Goal: Transaction & Acquisition: Purchase product/service

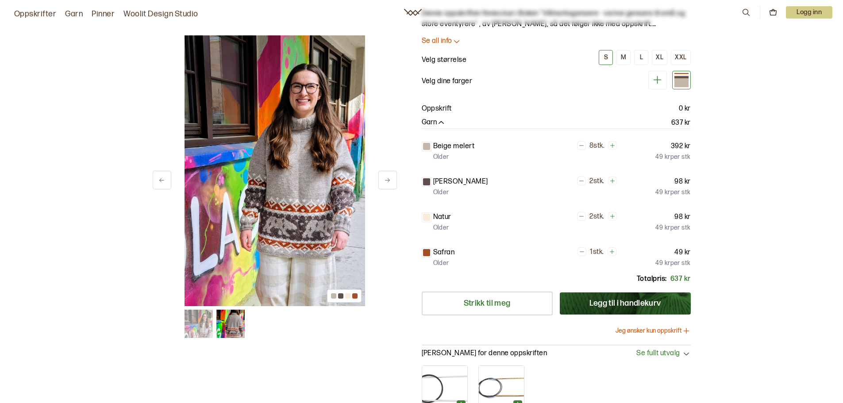
scroll to position [89, 0]
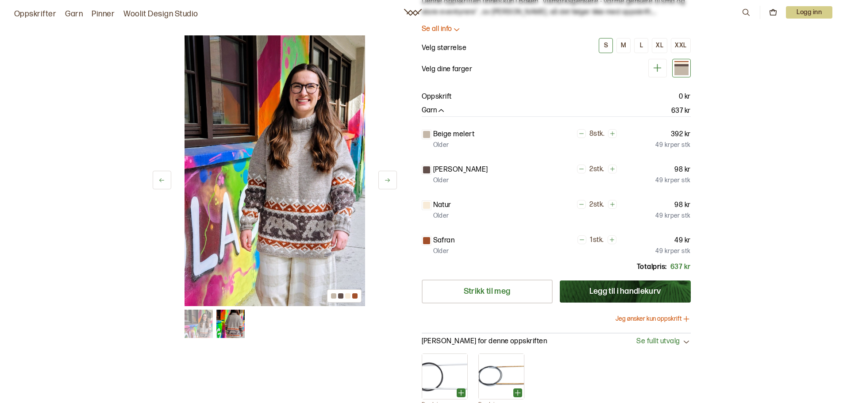
click at [315, 202] on img at bounding box center [275, 170] width 181 height 271
click at [238, 329] on img at bounding box center [230, 324] width 28 height 28
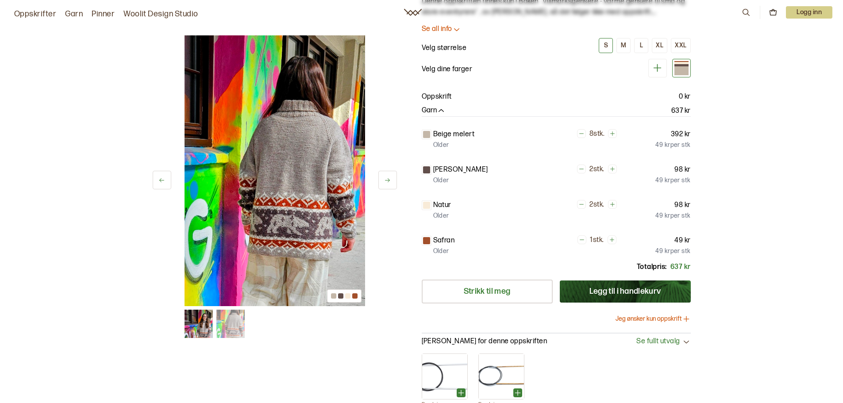
click at [340, 295] on div at bounding box center [340, 295] width 5 height 5
click at [193, 320] on img at bounding box center [199, 324] width 28 height 28
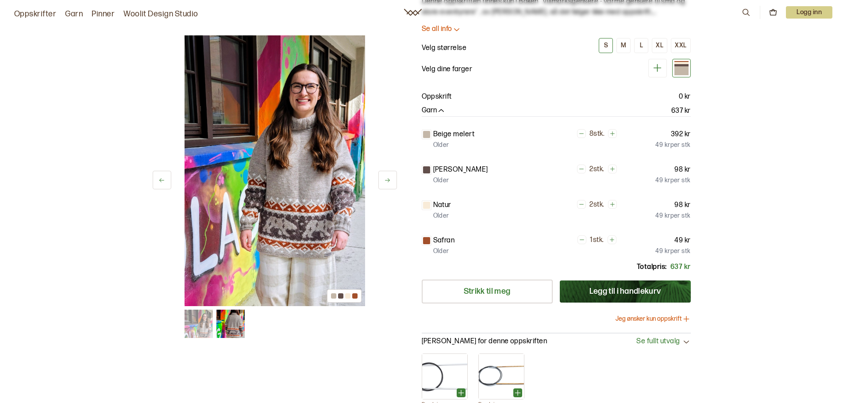
click at [231, 320] on img at bounding box center [230, 324] width 28 height 28
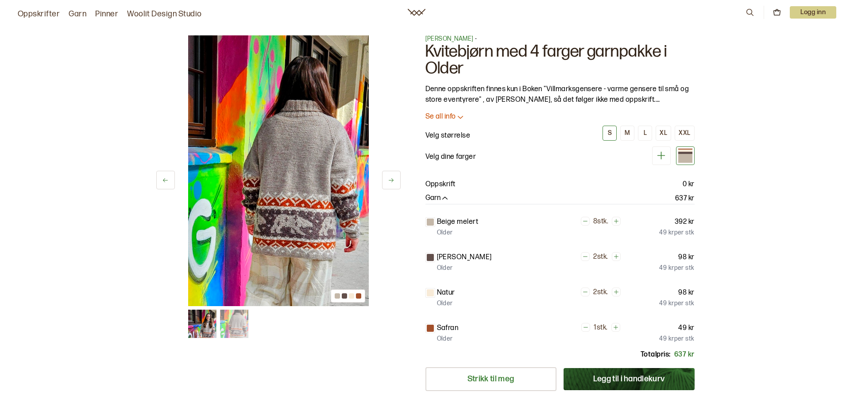
scroll to position [0, 0]
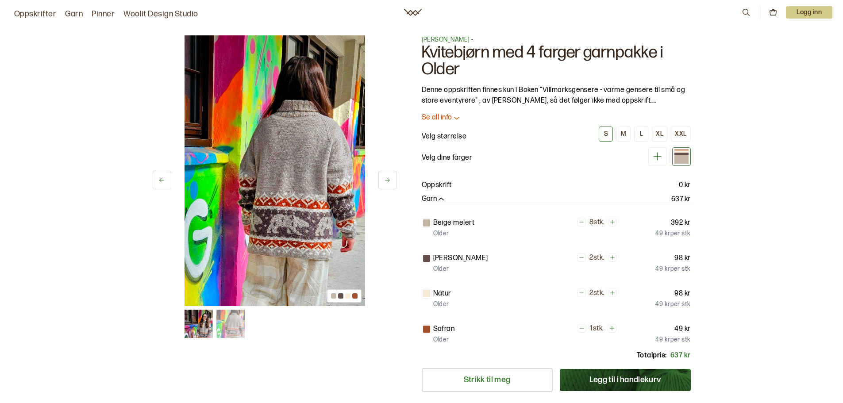
click at [656, 158] on icon at bounding box center [657, 156] width 11 height 11
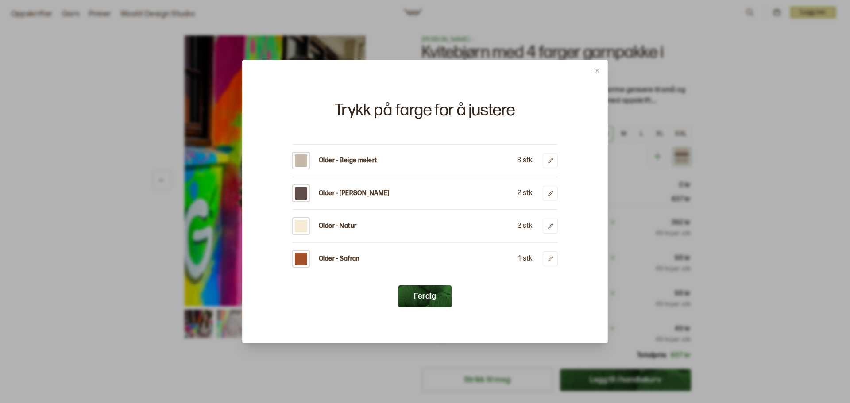
click at [335, 160] on p "Older - Beige melert" at bounding box center [348, 160] width 58 height 9
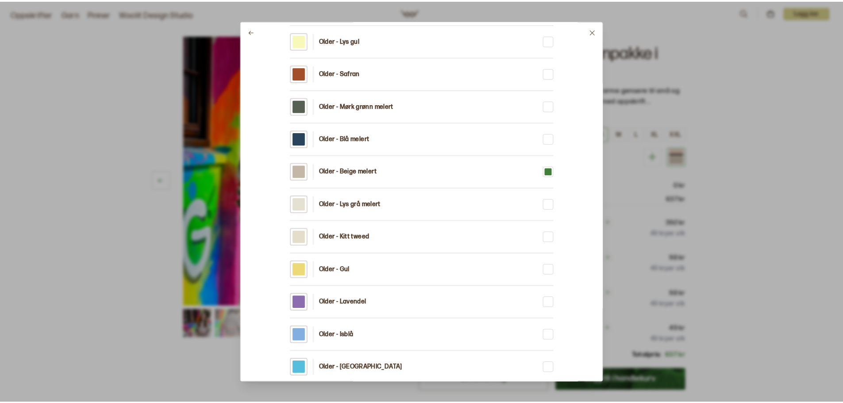
scroll to position [310, 0]
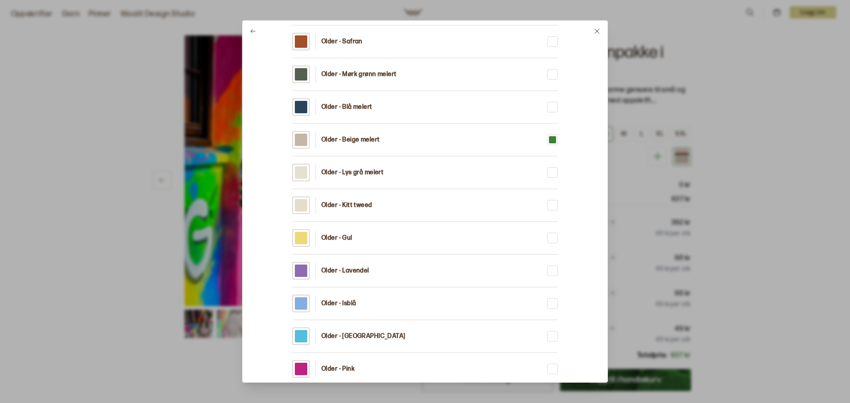
click at [601, 28] on button at bounding box center [596, 31] width 21 height 21
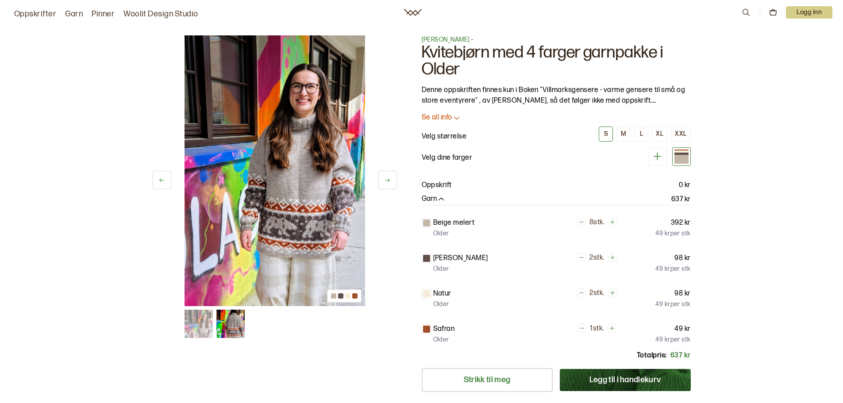
click at [235, 329] on img at bounding box center [230, 324] width 28 height 28
